Goal: Transaction & Acquisition: Purchase product/service

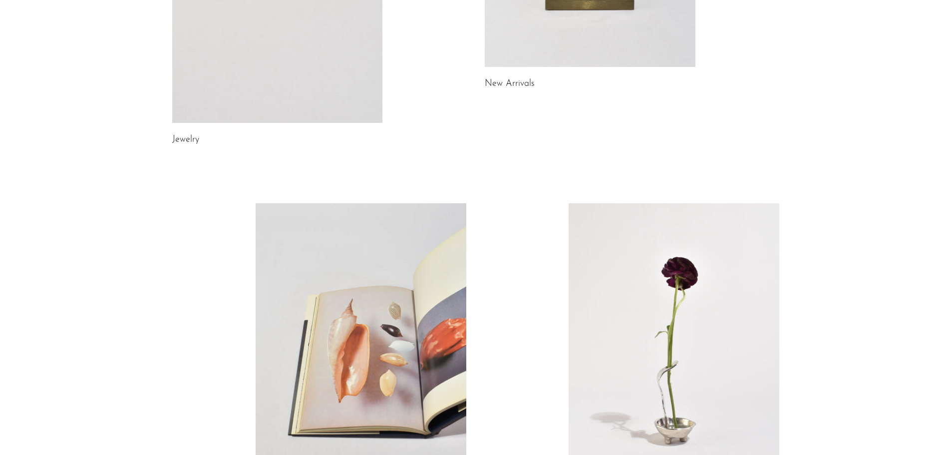
scroll to position [449, 0]
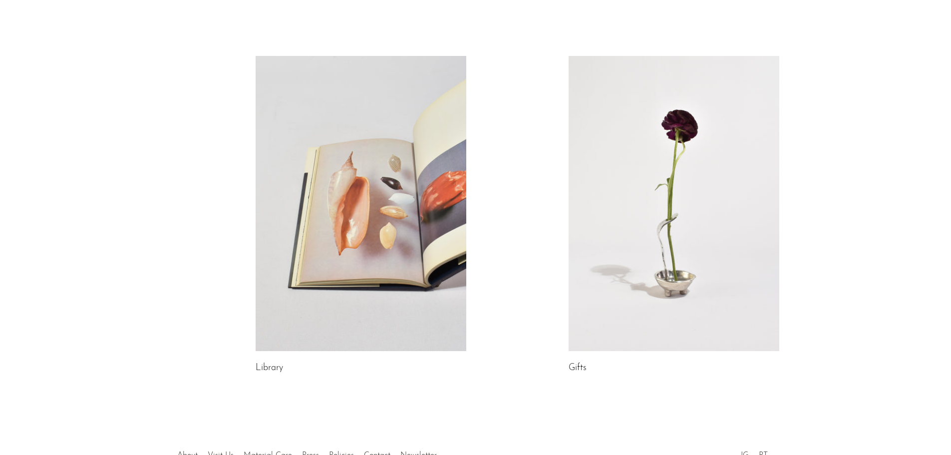
click at [381, 175] on link at bounding box center [361, 203] width 211 height 295
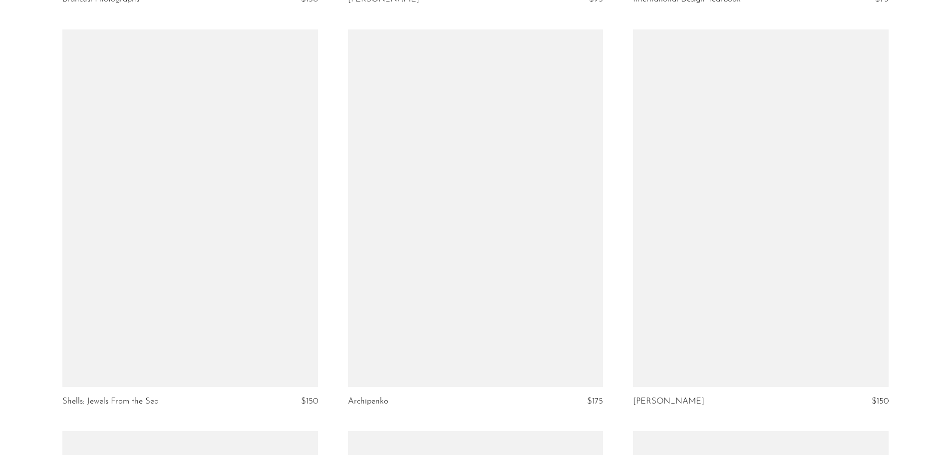
scroll to position [3691, 0]
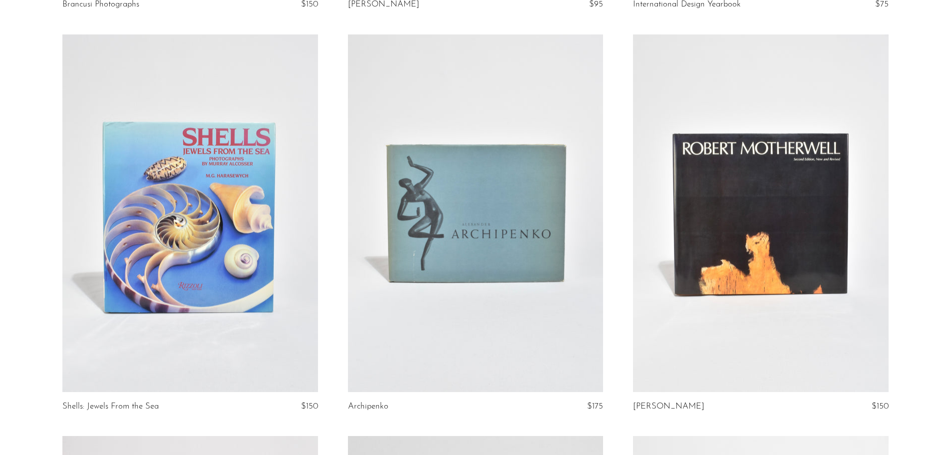
click at [205, 196] on link at bounding box center [189, 213] width 255 height 358
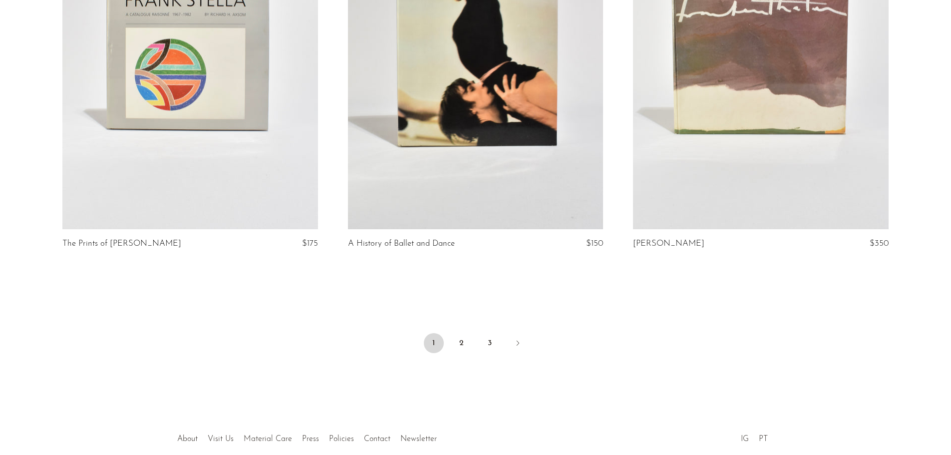
scroll to position [4640, 0]
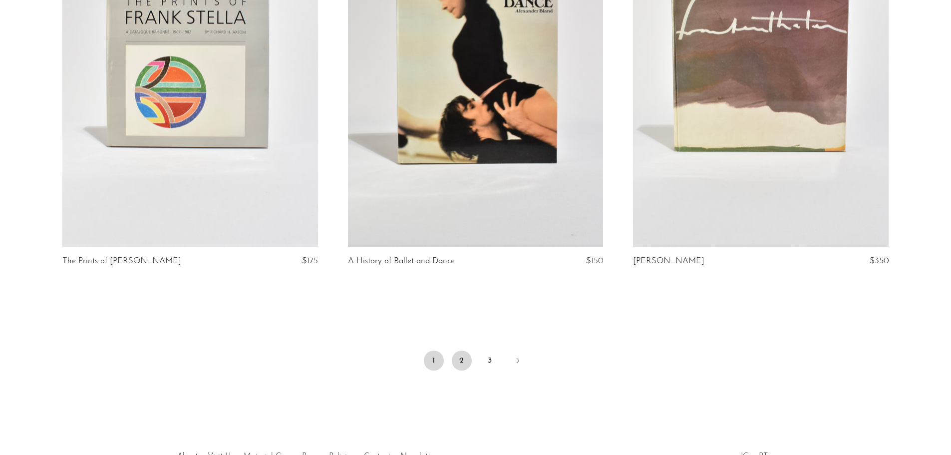
click at [464, 351] on link "2" at bounding box center [462, 361] width 20 height 20
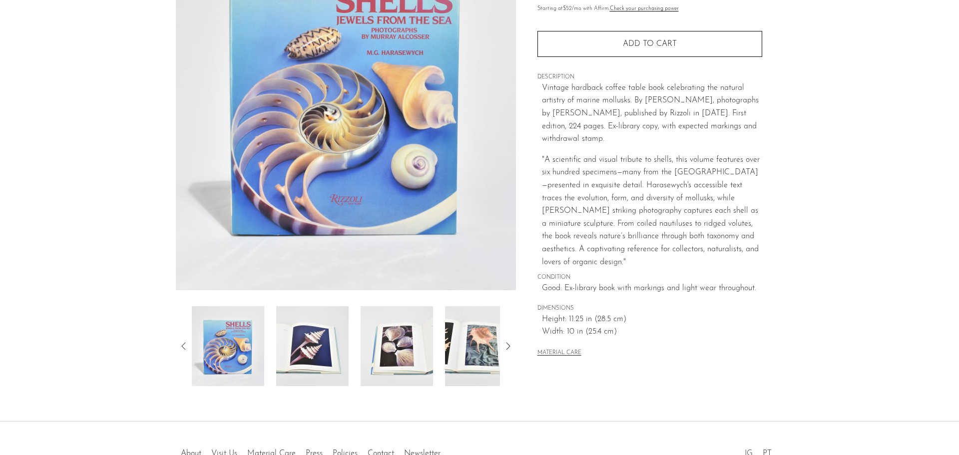
scroll to position [195, 0]
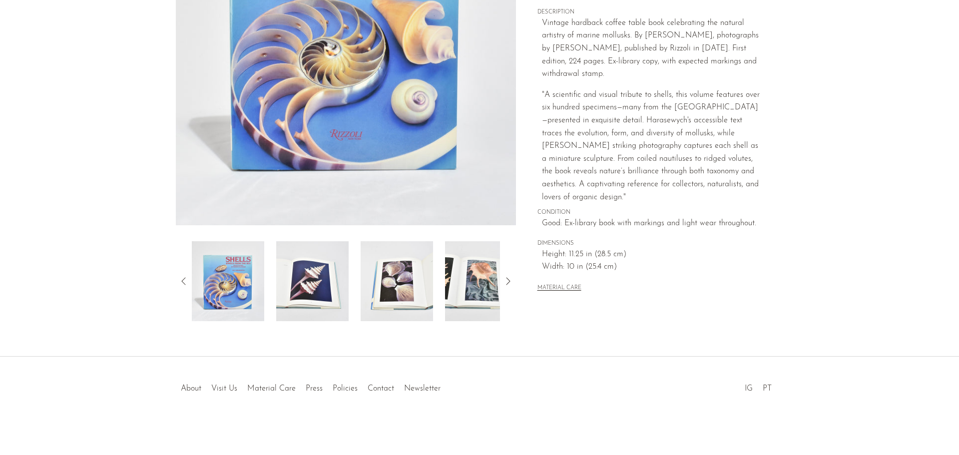
click at [318, 284] on img at bounding box center [312, 281] width 72 height 80
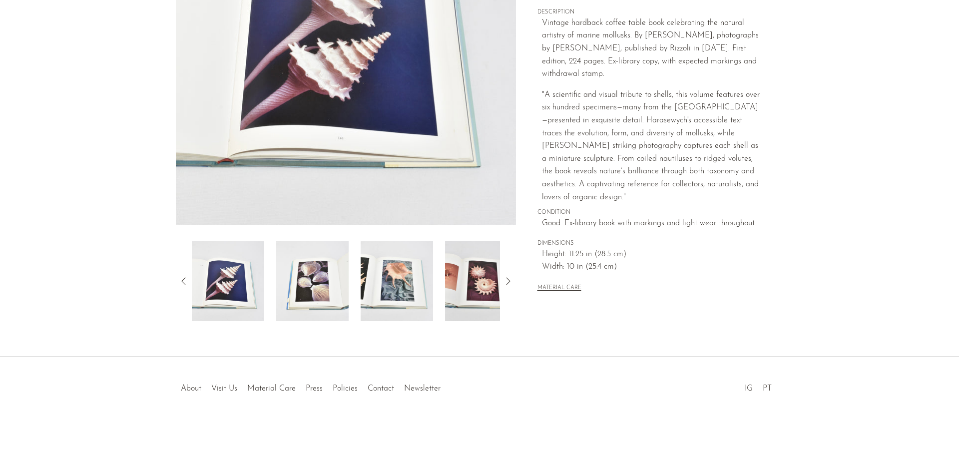
click at [341, 284] on img at bounding box center [312, 281] width 72 height 80
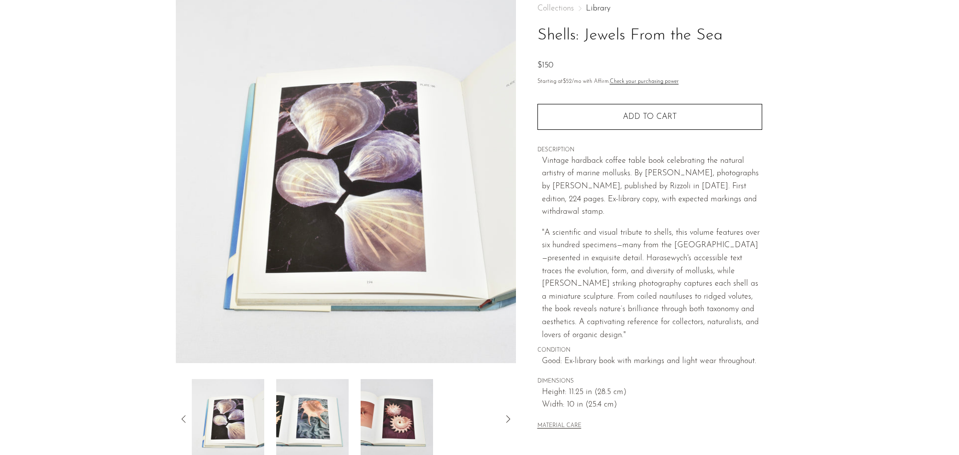
scroll to position [145, 0]
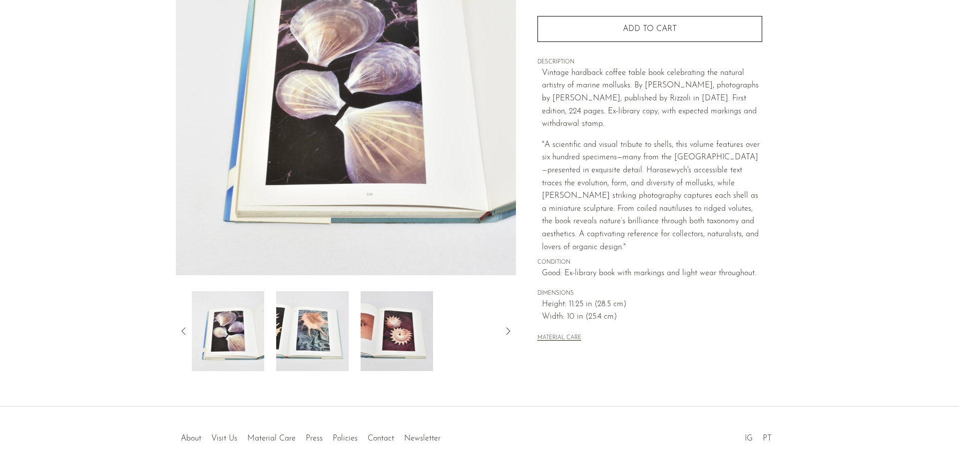
click at [184, 330] on icon at bounding box center [184, 331] width 12 height 12
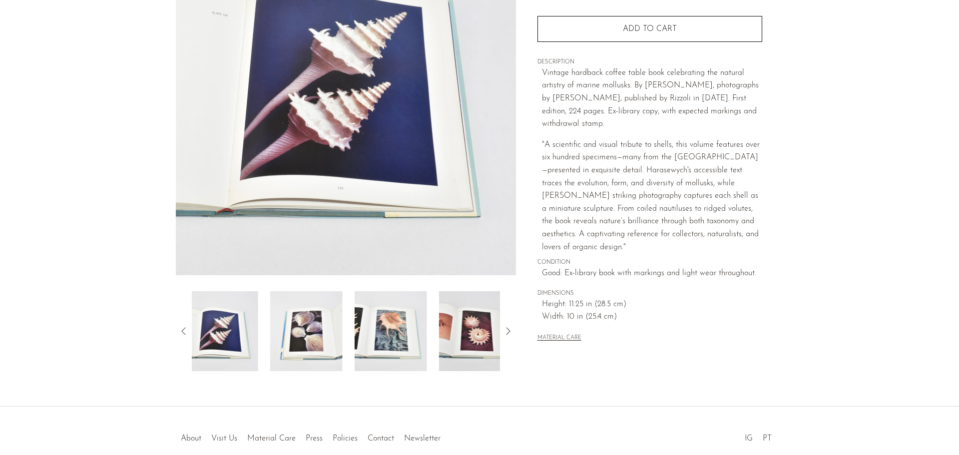
click at [184, 330] on icon at bounding box center [184, 331] width 12 height 12
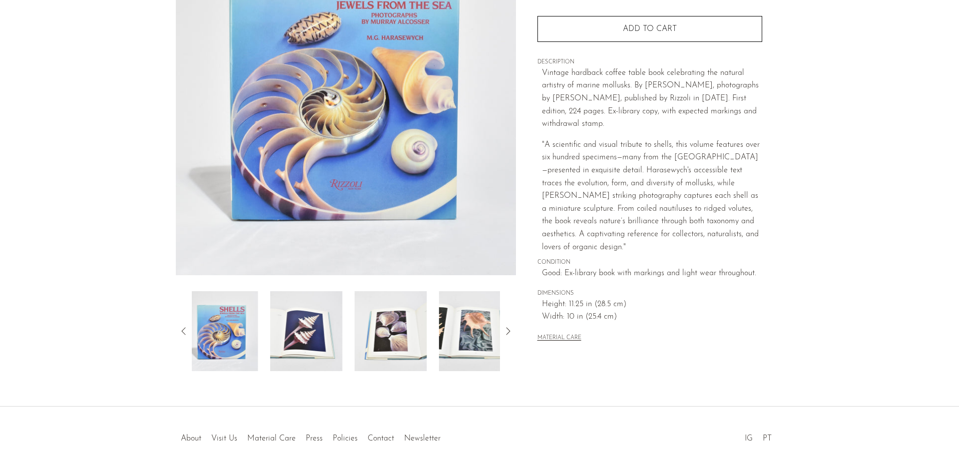
click at [184, 330] on icon at bounding box center [184, 331] width 12 height 12
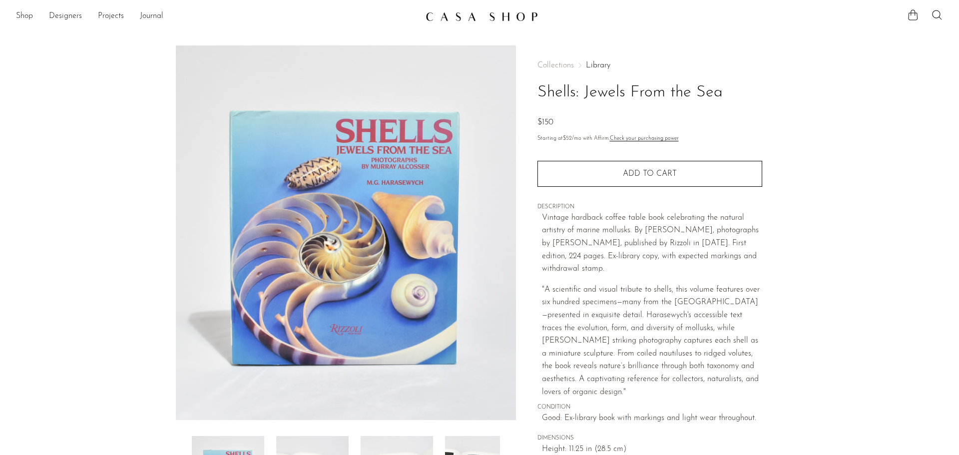
scroll to position [0, 0]
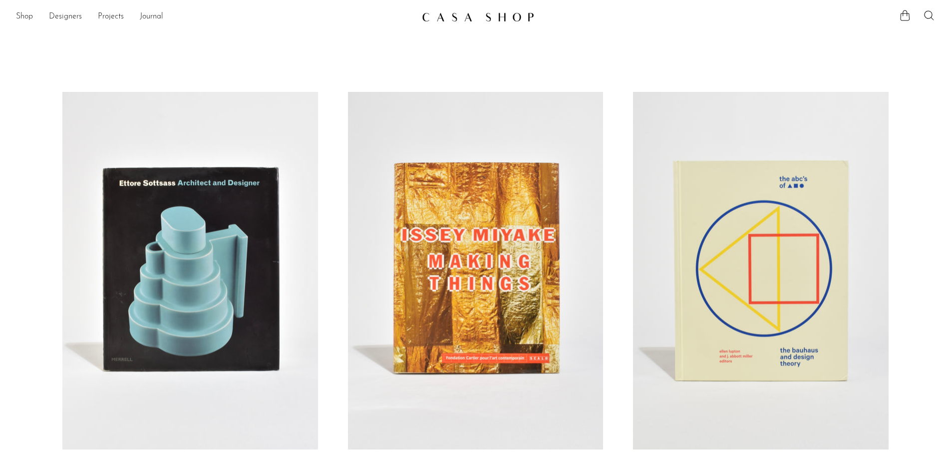
click at [927, 15] on icon at bounding box center [929, 15] width 12 height 12
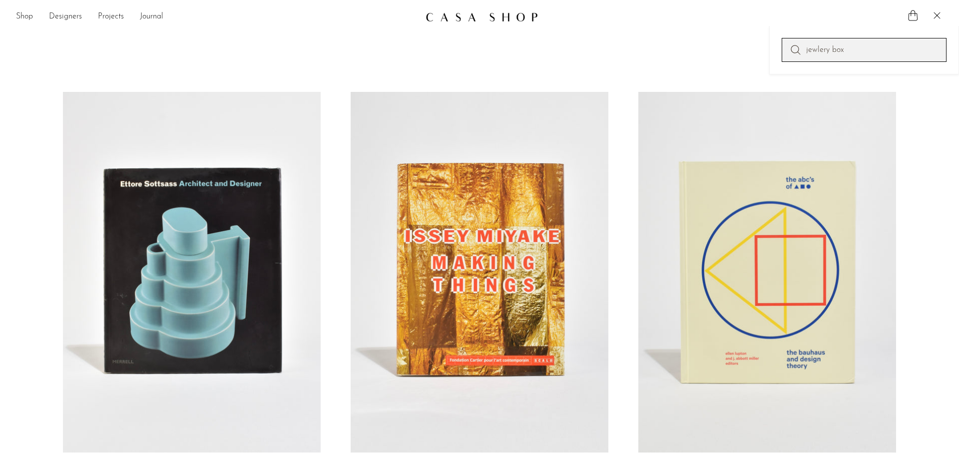
type input "jewlery box"
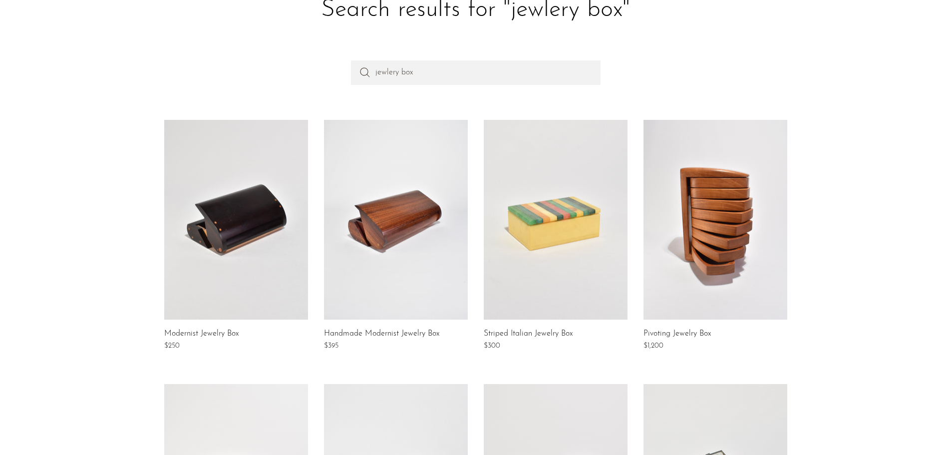
scroll to position [50, 0]
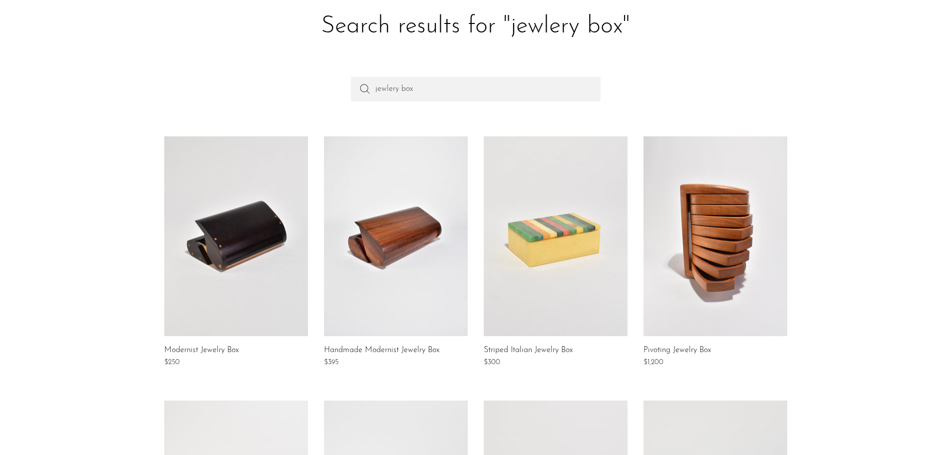
click at [384, 271] on link at bounding box center [396, 236] width 144 height 200
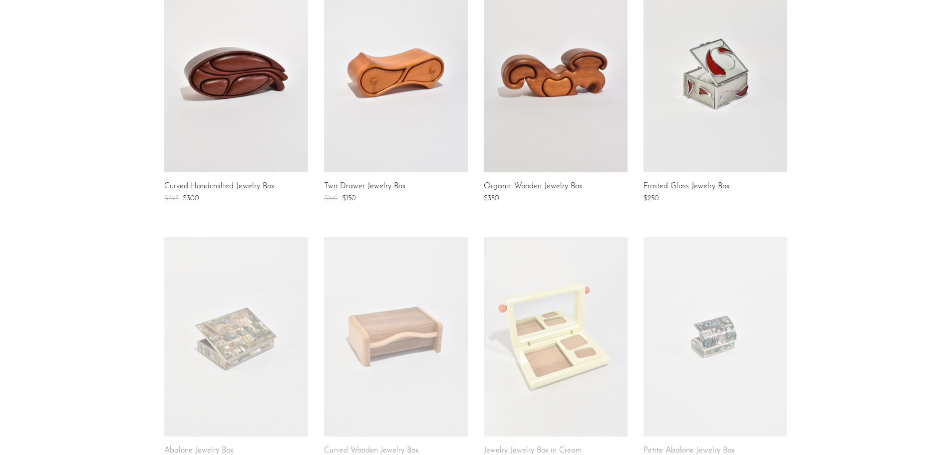
scroll to position [549, 0]
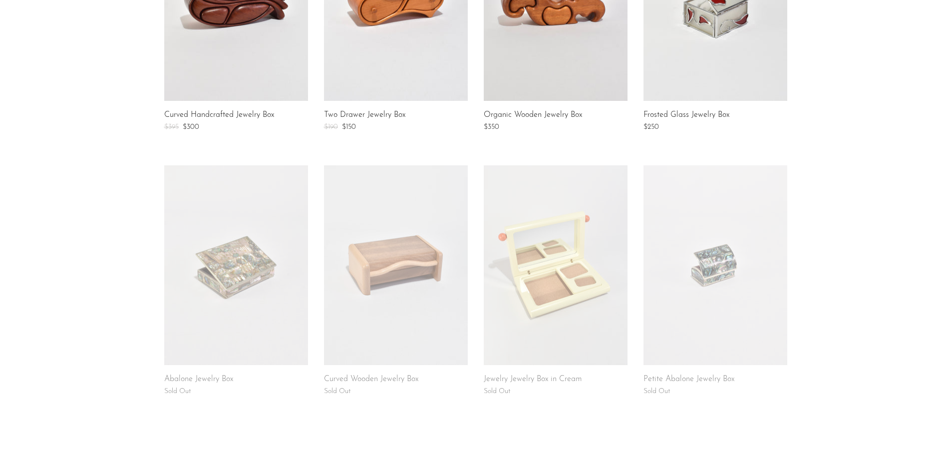
click at [549, 298] on link at bounding box center [556, 265] width 144 height 200
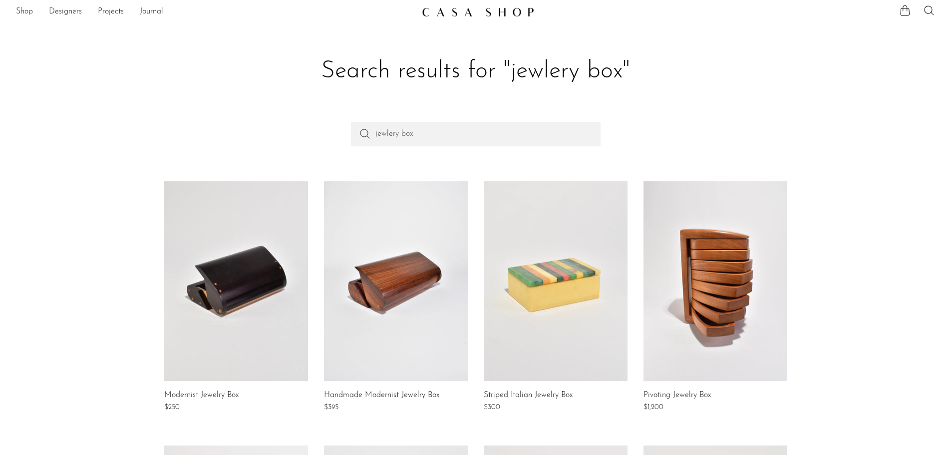
scroll to position [0, 0]
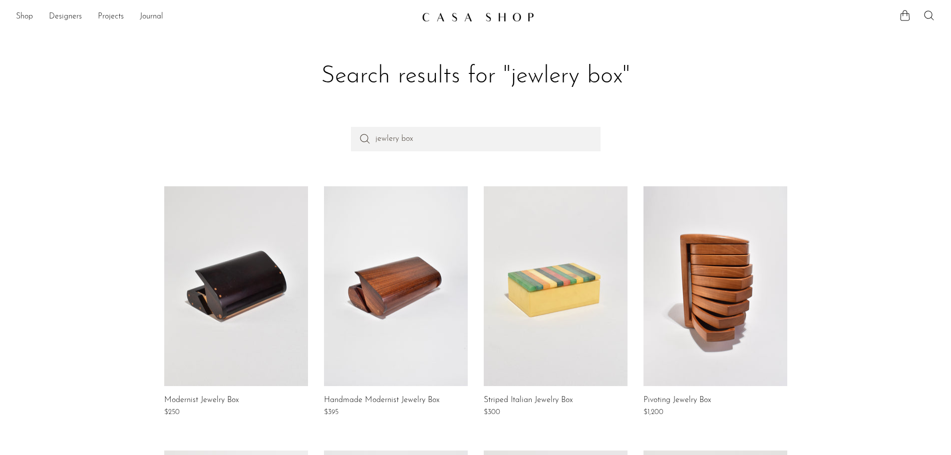
click at [344, 258] on link at bounding box center [396, 286] width 144 height 200
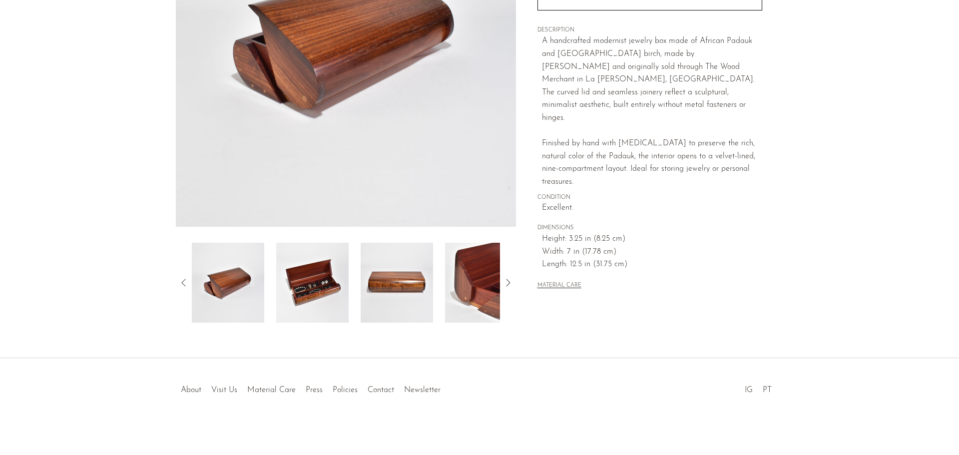
scroll to position [195, 0]
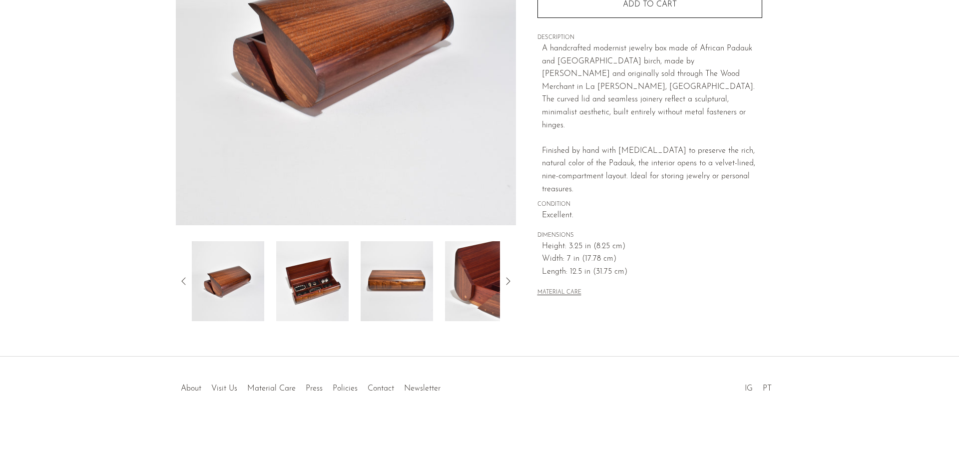
click at [305, 302] on img at bounding box center [312, 281] width 72 height 80
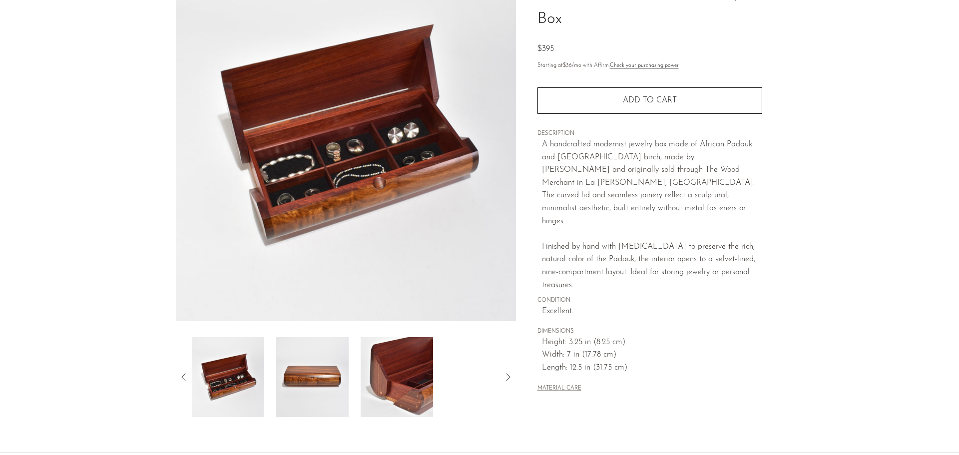
scroll to position [100, 0]
click at [391, 366] on img at bounding box center [397, 377] width 72 height 80
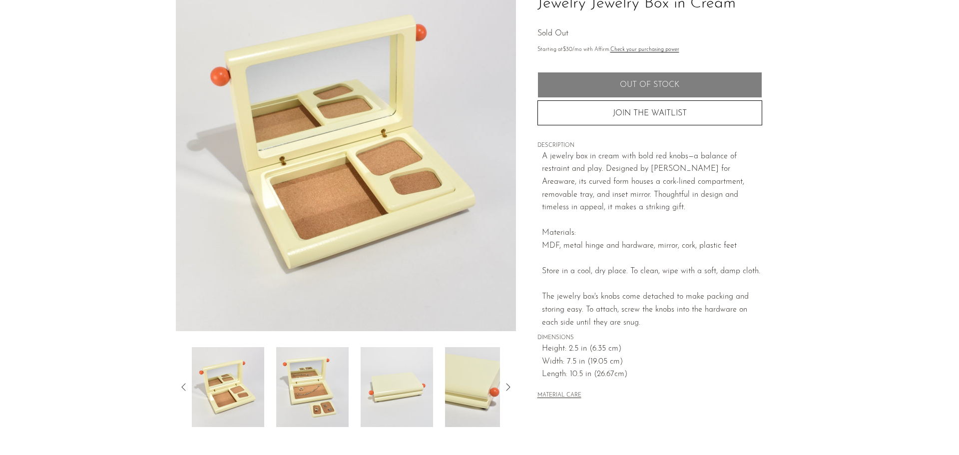
scroll to position [195, 0]
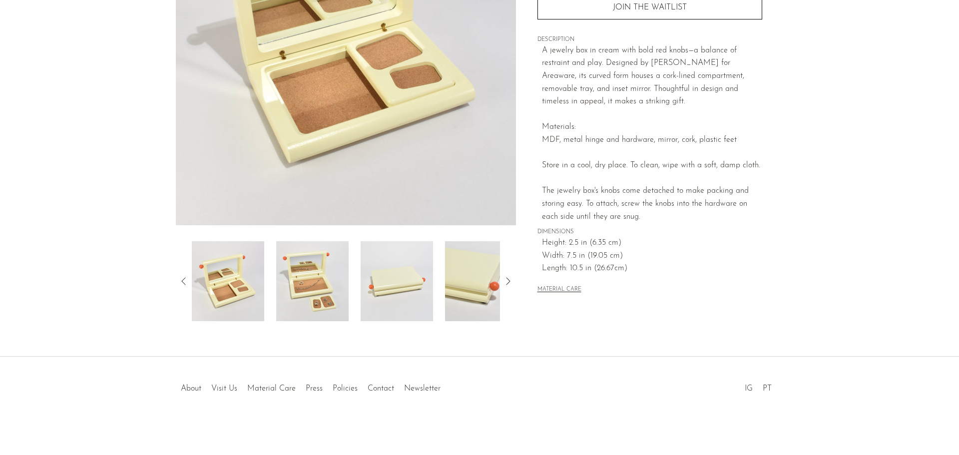
click at [320, 273] on img at bounding box center [312, 281] width 72 height 80
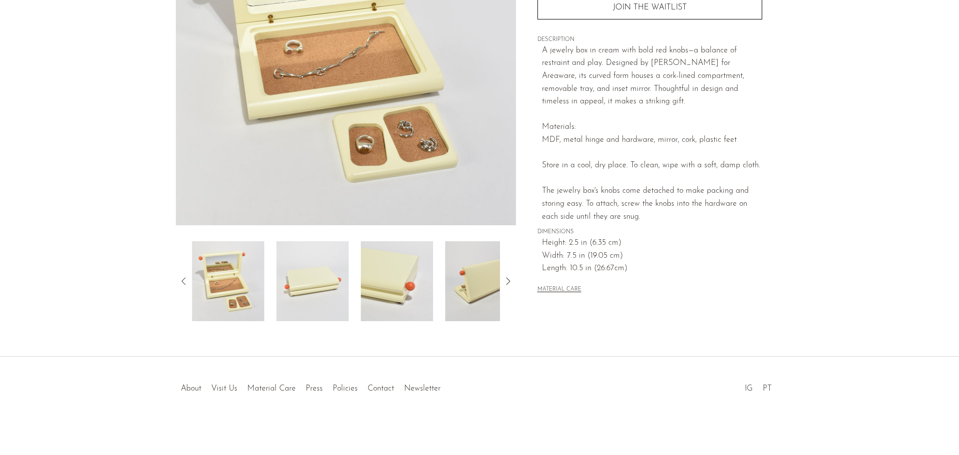
click at [335, 282] on img at bounding box center [312, 281] width 72 height 80
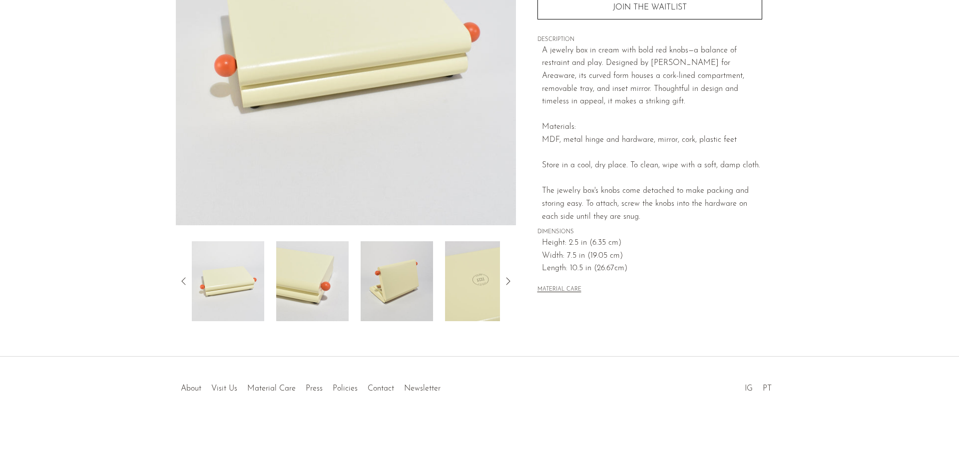
click at [391, 275] on img at bounding box center [397, 281] width 72 height 80
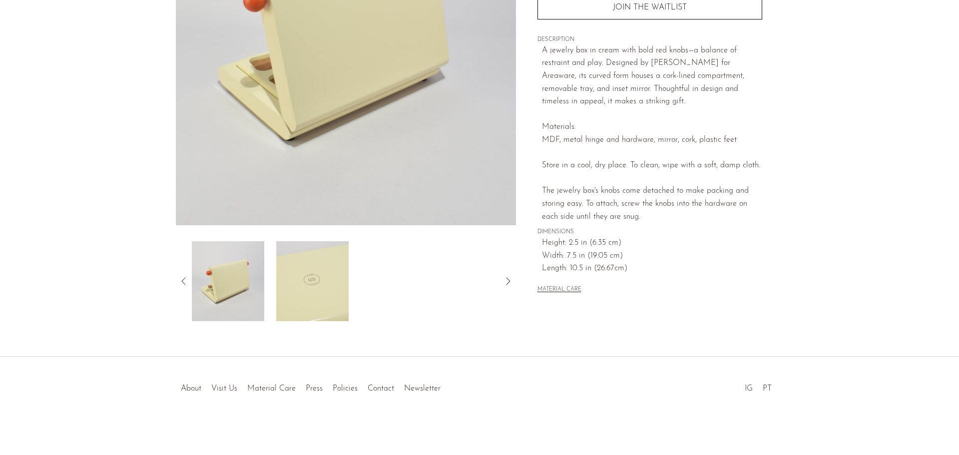
click at [337, 286] on img at bounding box center [312, 281] width 72 height 80
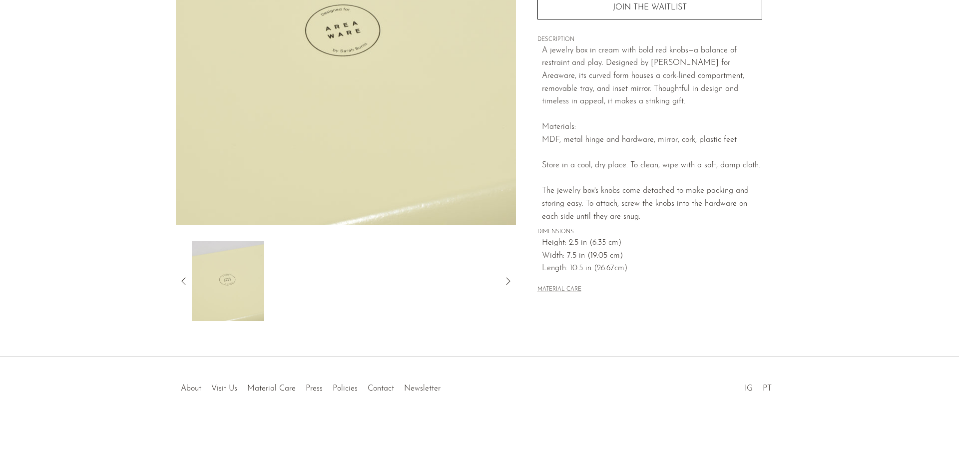
click at [179, 278] on icon at bounding box center [184, 281] width 12 height 12
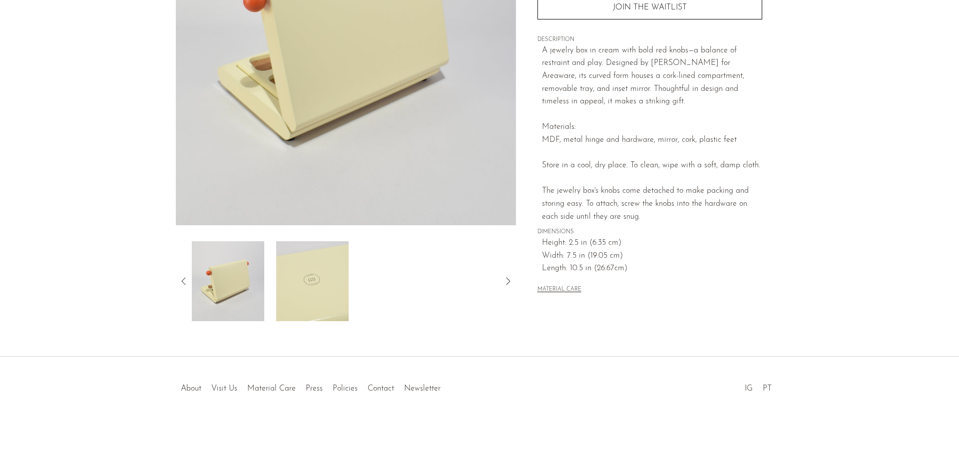
click at [181, 281] on icon at bounding box center [184, 281] width 12 height 12
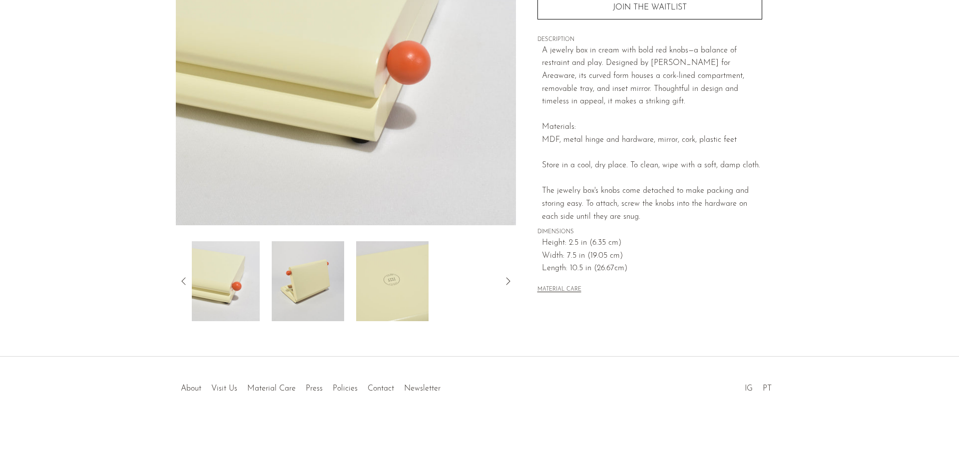
click at [181, 281] on icon at bounding box center [184, 281] width 12 height 12
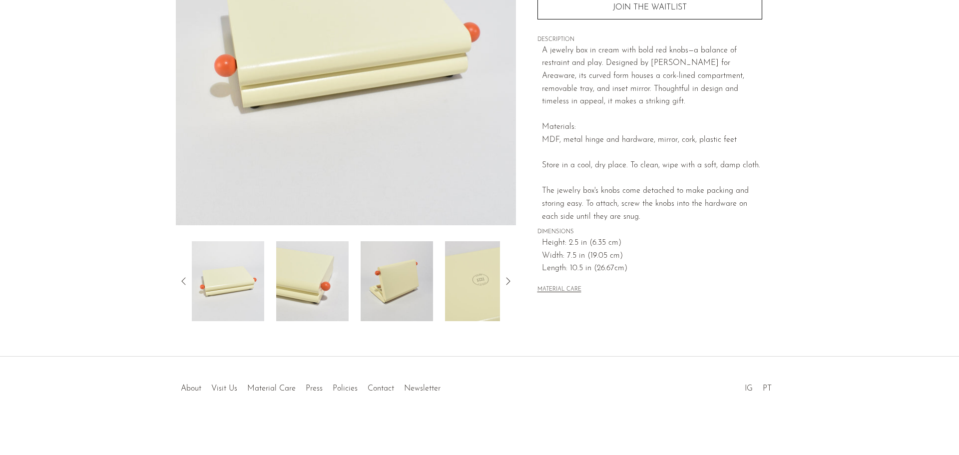
click at [217, 293] on img at bounding box center [228, 281] width 72 height 80
click at [187, 280] on icon at bounding box center [184, 281] width 12 height 12
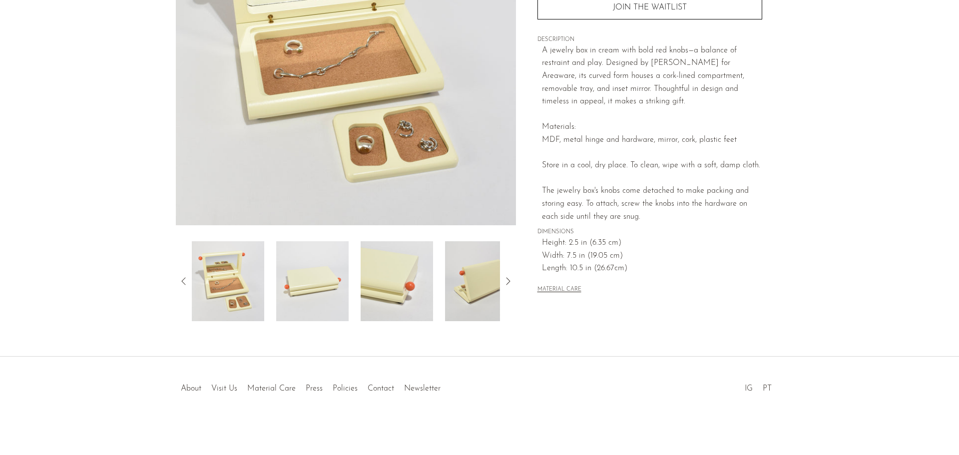
scroll to position [95, 0]
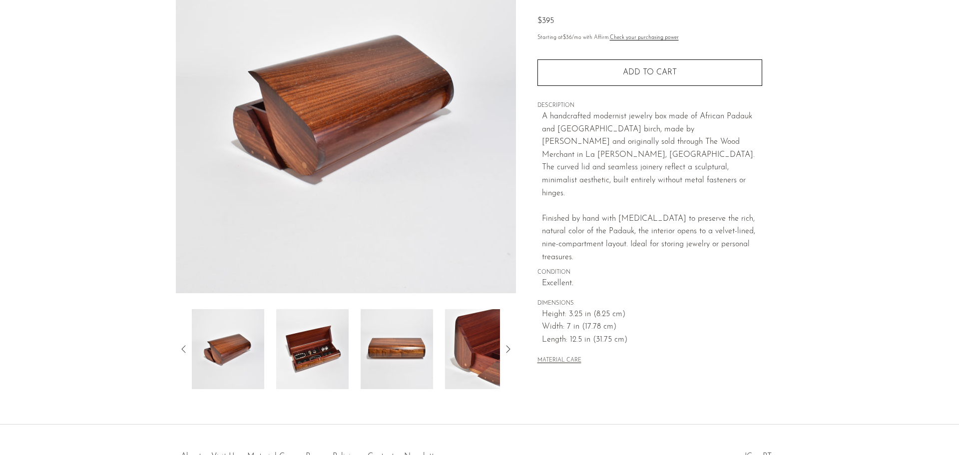
scroll to position [150, 0]
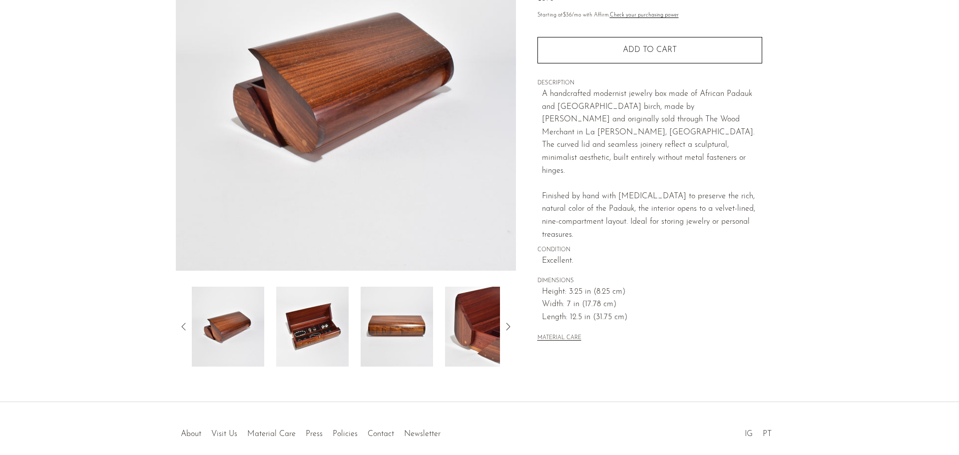
click at [313, 320] on img at bounding box center [312, 327] width 72 height 80
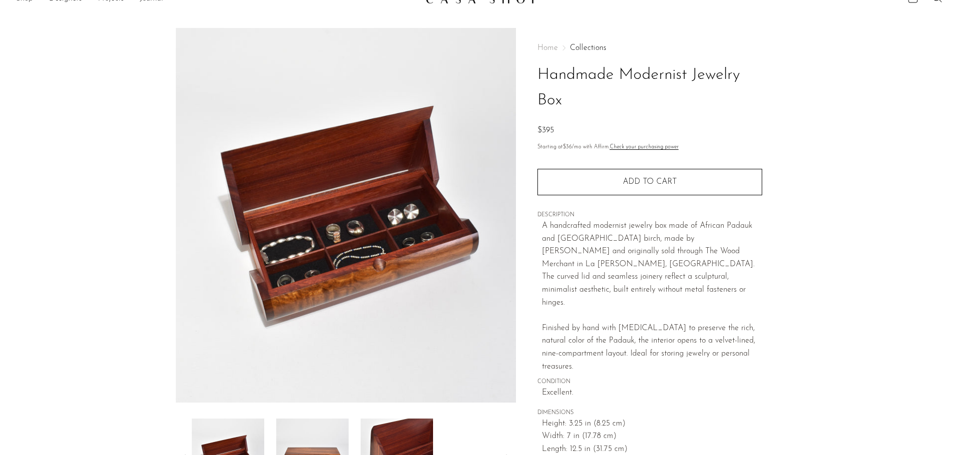
scroll to position [0, 0]
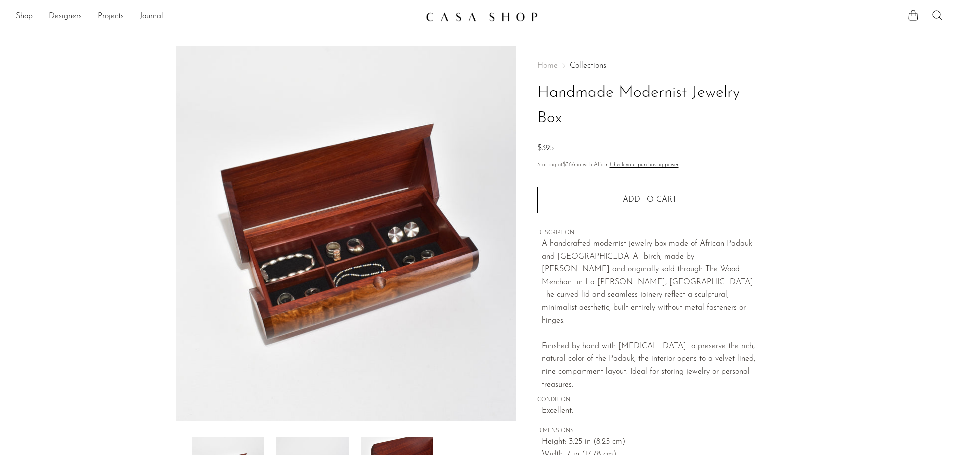
click at [933, 16] on icon at bounding box center [936, 14] width 9 height 9
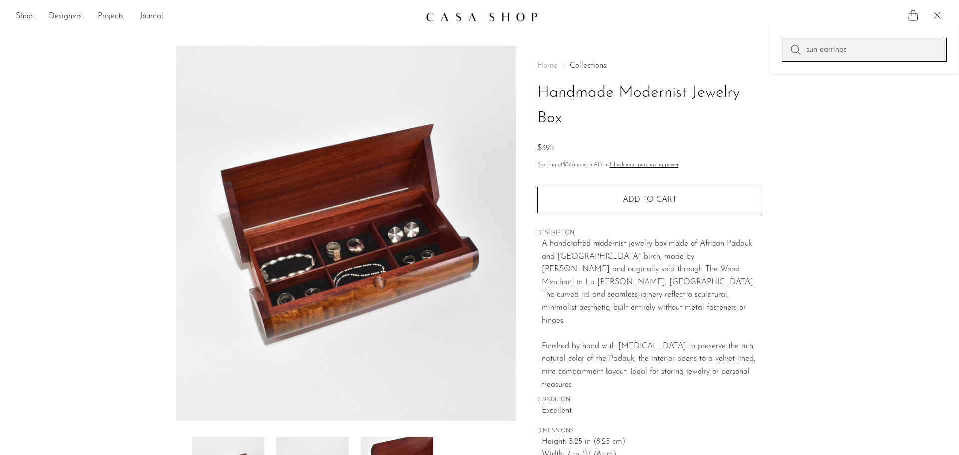
type input "sun earrings"
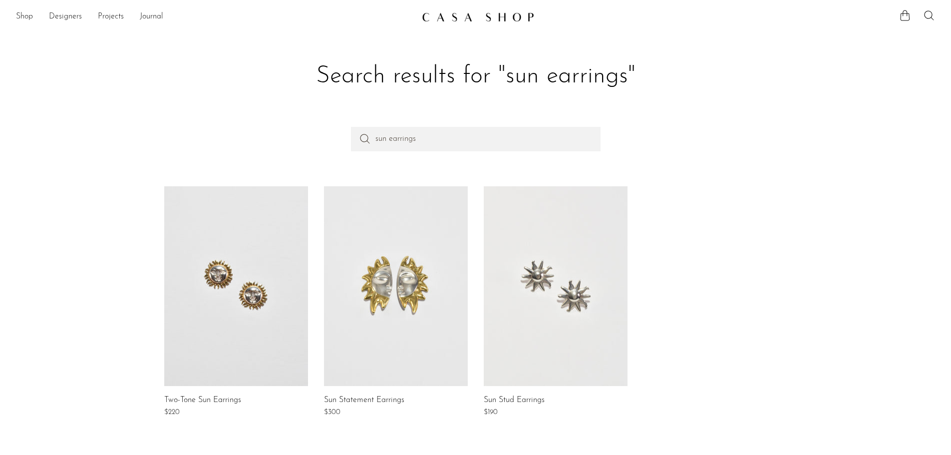
click at [382, 273] on link at bounding box center [396, 286] width 144 height 200
